Goal: Information Seeking & Learning: Learn about a topic

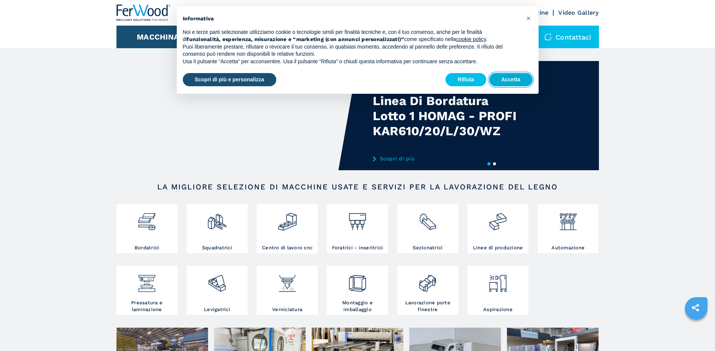
click at [505, 77] on button "Accetta" at bounding box center [510, 80] width 43 height 14
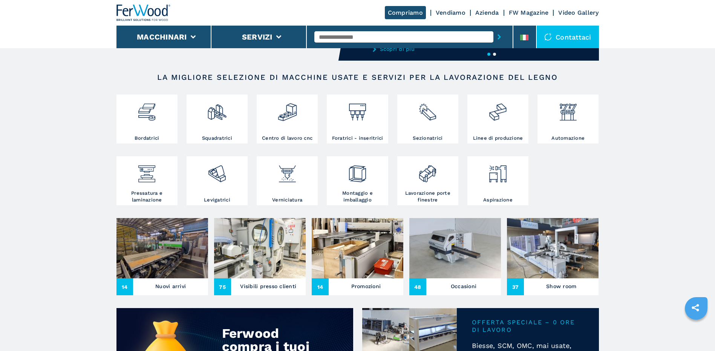
scroll to position [113, 0]
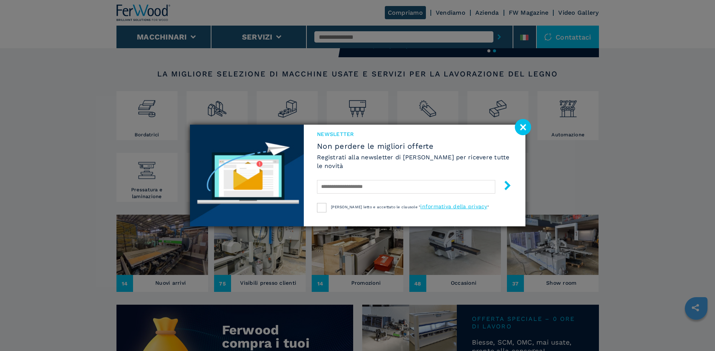
click at [525, 126] on image at bounding box center [523, 127] width 16 height 16
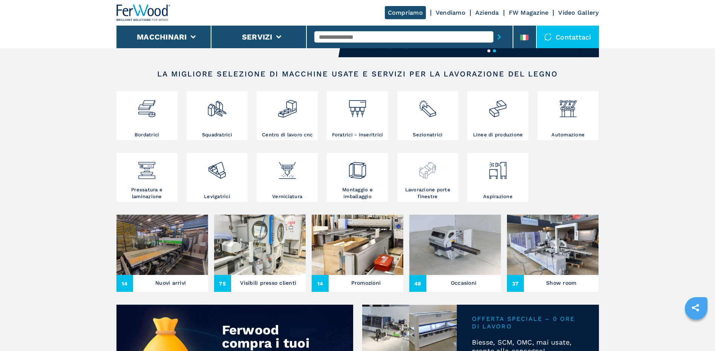
click at [426, 190] on h3 "Lavorazione porte finestre" at bounding box center [427, 194] width 57 height 14
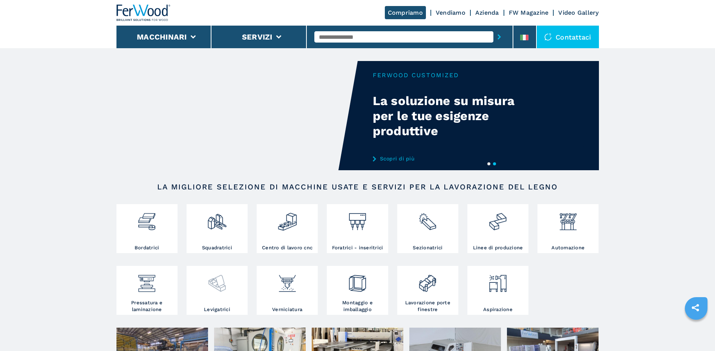
click at [219, 289] on img at bounding box center [217, 281] width 20 height 26
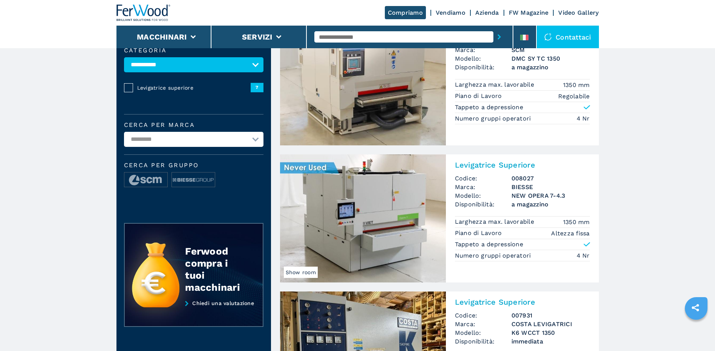
scroll to position [75, 0]
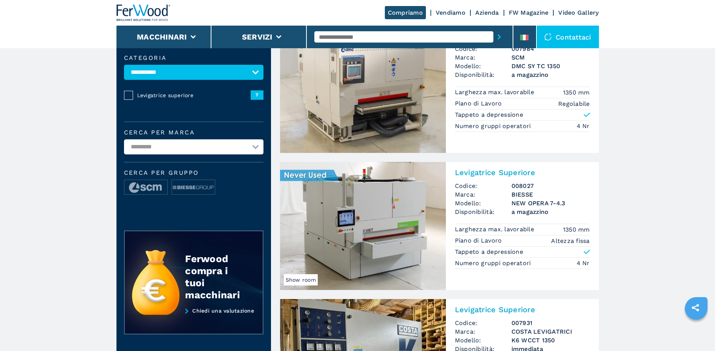
click at [362, 218] on img at bounding box center [363, 226] width 166 height 128
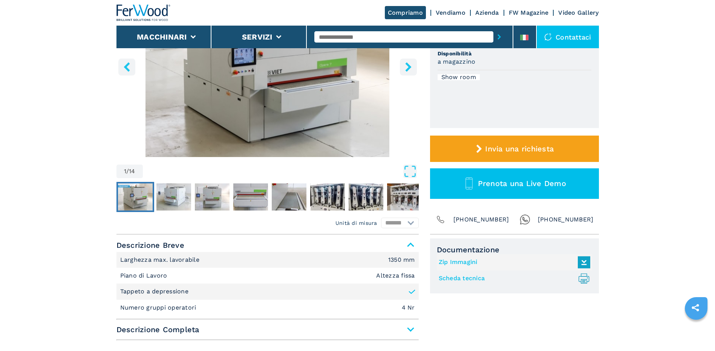
scroll to position [113, 0]
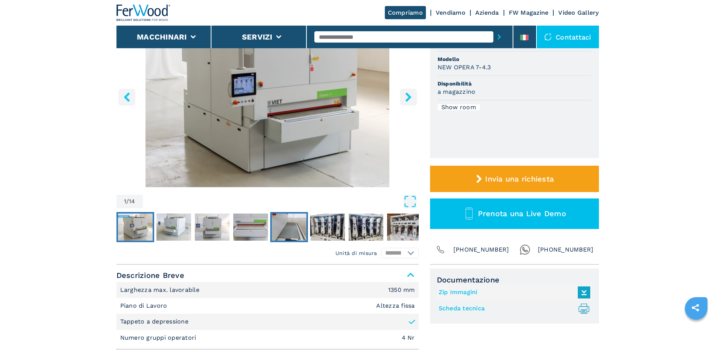
click at [298, 233] on img "Go to Slide 5" at bounding box center [289, 227] width 35 height 27
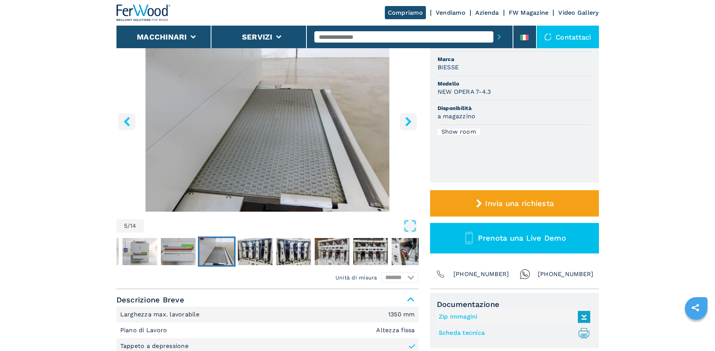
scroll to position [75, 0]
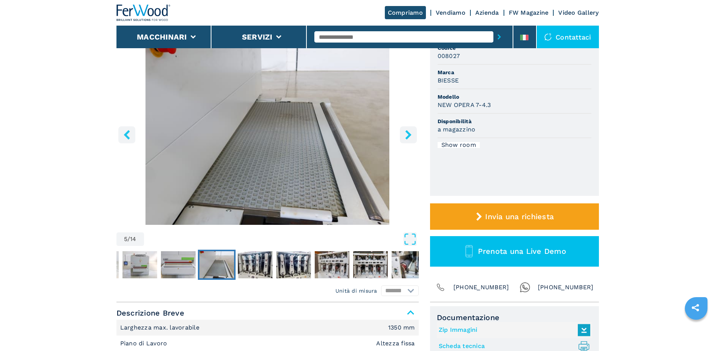
click at [408, 139] on icon "right-button" at bounding box center [408, 134] width 9 height 9
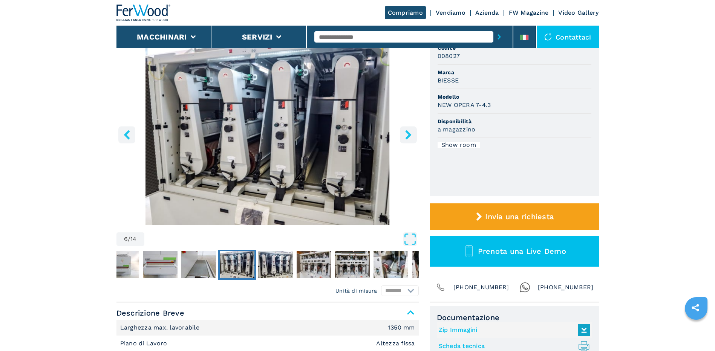
click at [408, 139] on icon "right-button" at bounding box center [408, 134] width 9 height 9
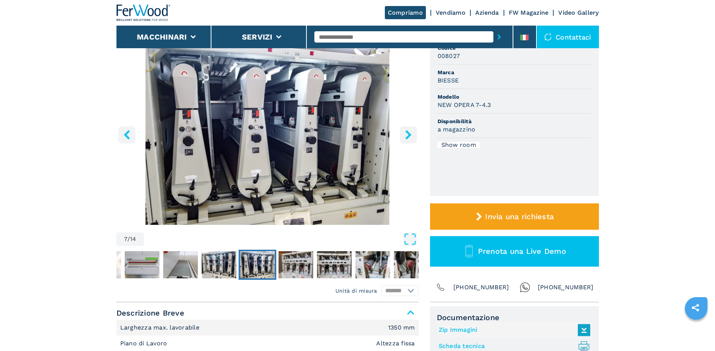
click at [408, 139] on icon "right-button" at bounding box center [408, 134] width 9 height 9
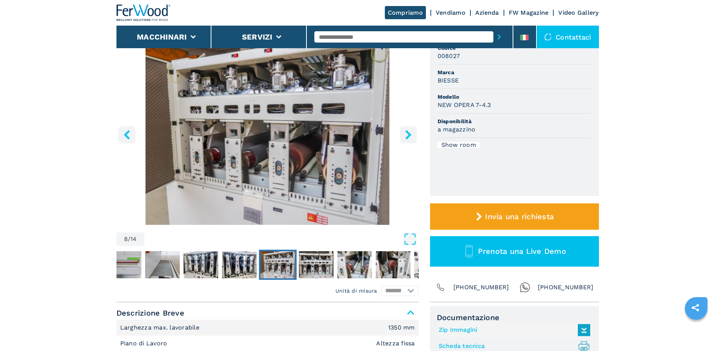
click at [408, 139] on icon "right-button" at bounding box center [408, 134] width 9 height 9
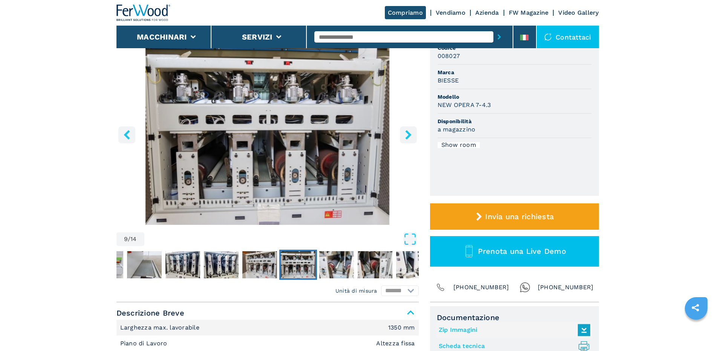
click at [408, 139] on icon "right-button" at bounding box center [408, 134] width 9 height 9
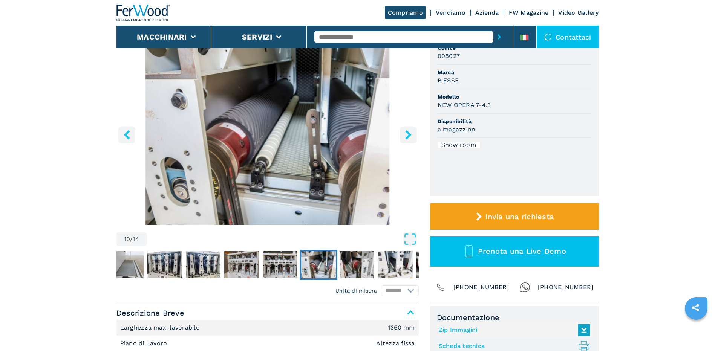
click at [408, 139] on icon "right-button" at bounding box center [408, 134] width 9 height 9
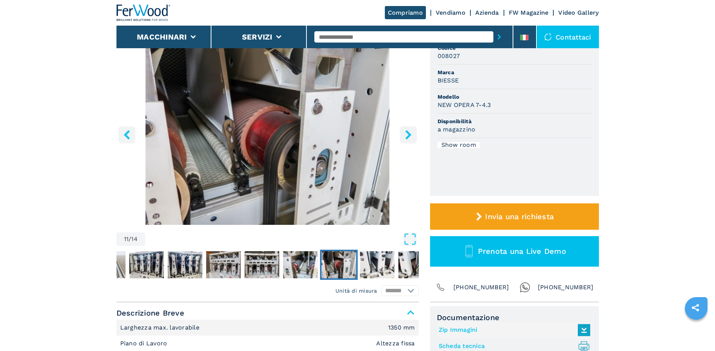
click at [408, 139] on icon "right-button" at bounding box center [408, 134] width 9 height 9
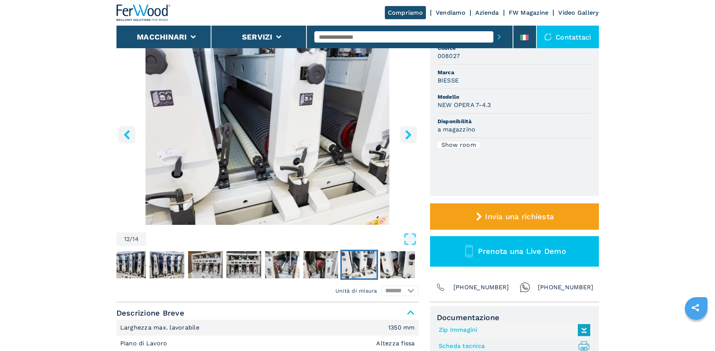
click at [408, 139] on icon "right-button" at bounding box center [408, 134] width 9 height 9
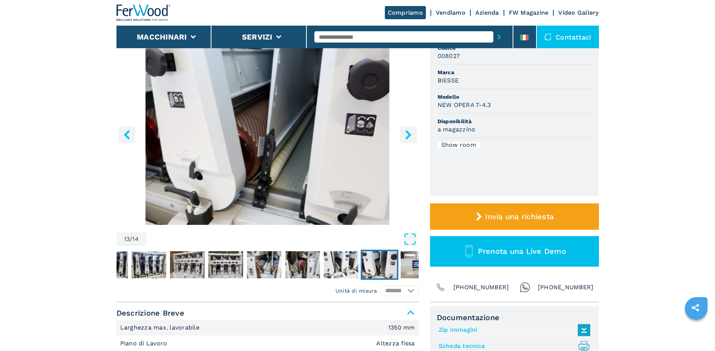
click at [408, 139] on icon "right-button" at bounding box center [408, 134] width 9 height 9
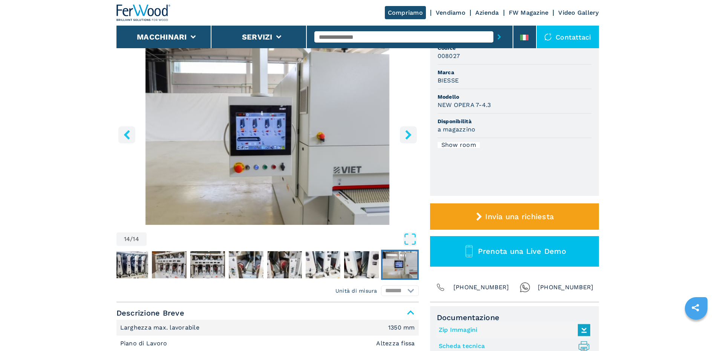
click at [408, 139] on icon "right-button" at bounding box center [408, 134] width 9 height 9
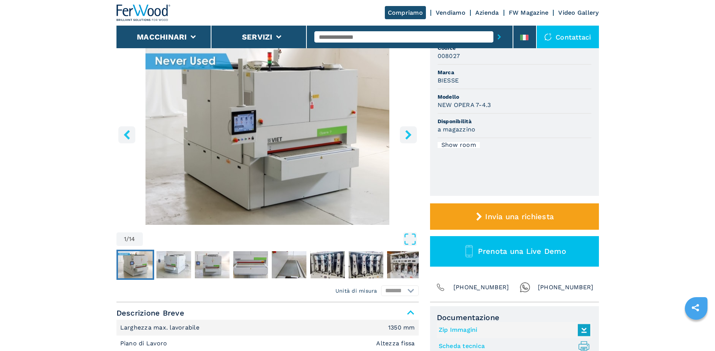
click at [408, 139] on icon "right-button" at bounding box center [408, 134] width 9 height 9
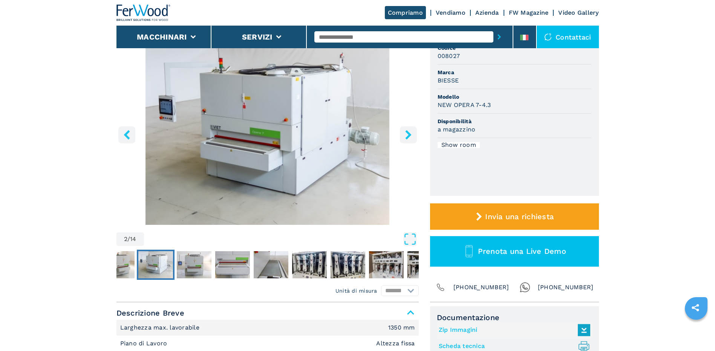
click at [408, 139] on icon "right-button" at bounding box center [408, 134] width 9 height 9
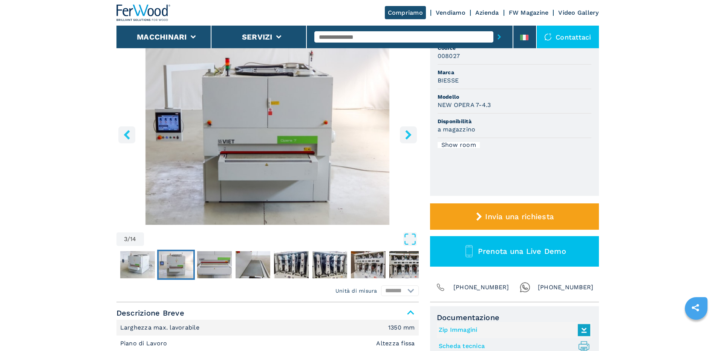
click at [408, 139] on icon "right-button" at bounding box center [408, 134] width 9 height 9
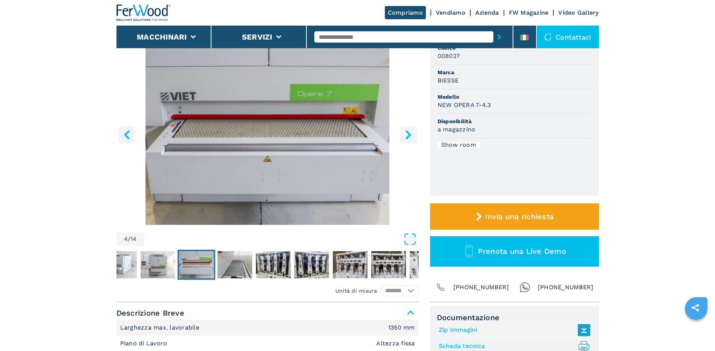
click at [408, 139] on icon "right-button" at bounding box center [408, 134] width 9 height 9
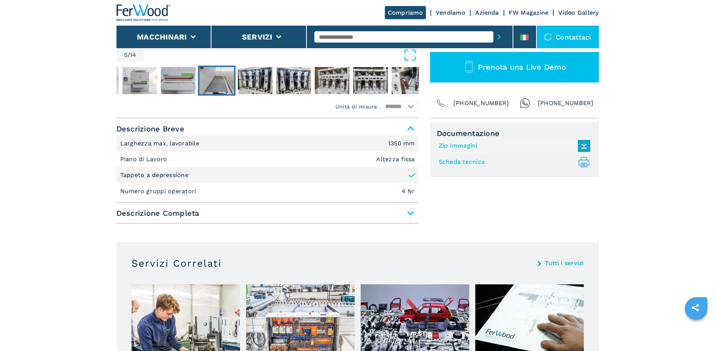
scroll to position [264, 0]
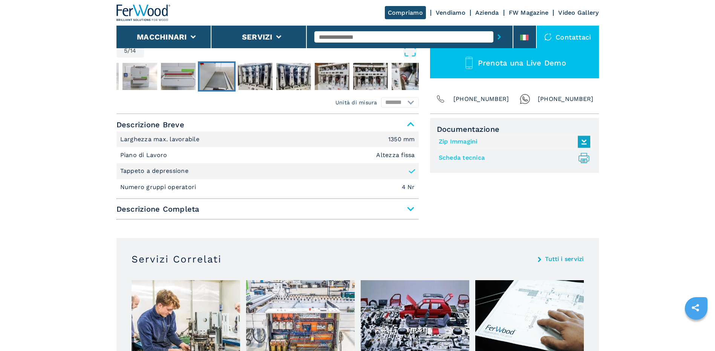
click at [408, 207] on span "Descrizione Completa" at bounding box center [268, 209] width 302 height 14
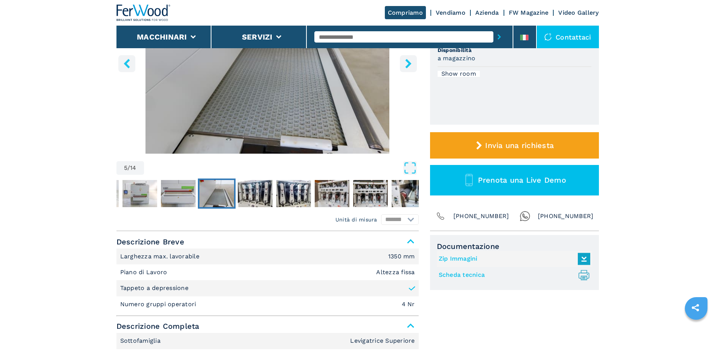
scroll to position [151, 0]
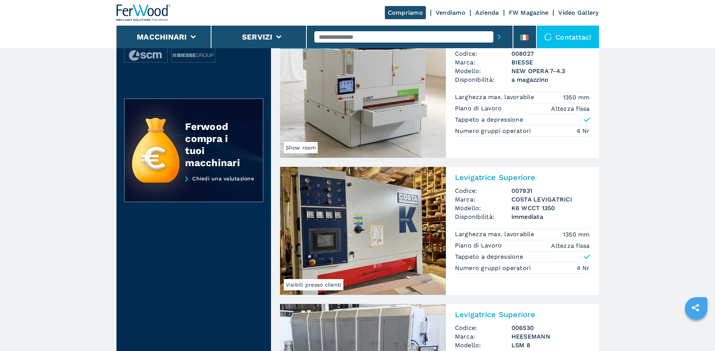
scroll to position [226, 0]
